Goal: Use online tool/utility: Utilize a website feature to perform a specific function

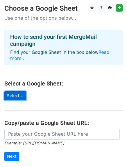
click at [12, 91] on link "Select..." at bounding box center [15, 95] width 22 height 9
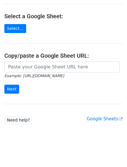
scroll to position [65, 0]
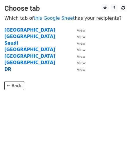
click at [6, 69] on strong "DR" at bounding box center [7, 69] width 7 height 5
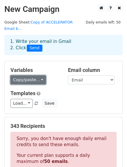
click at [35, 75] on link "Copy/paste..." at bounding box center [27, 79] width 35 height 9
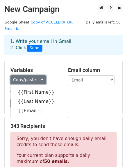
click at [39, 75] on link "Copy/paste..." at bounding box center [27, 79] width 35 height 9
